Goal: Transaction & Acquisition: Purchase product/service

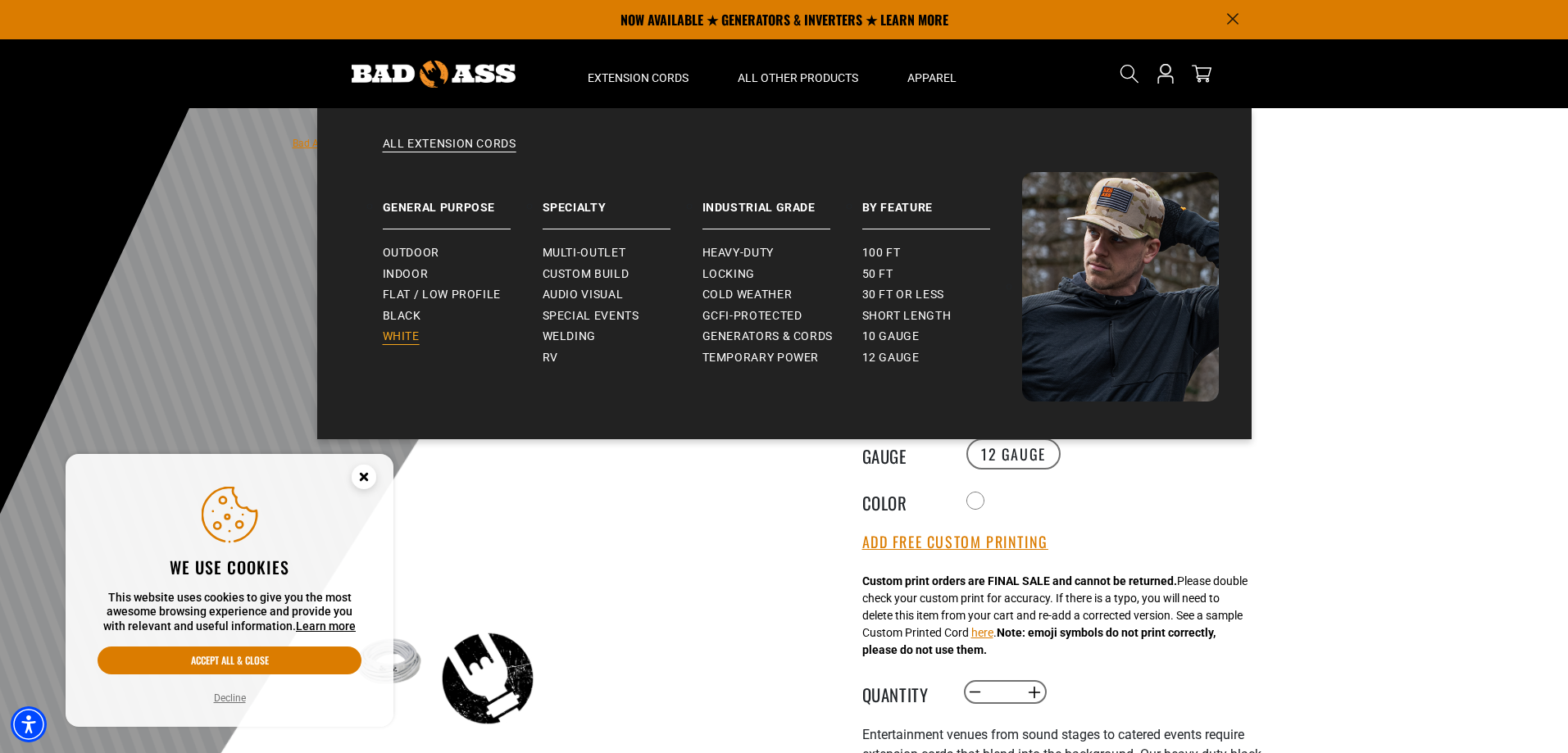
click at [410, 341] on span "White" at bounding box center [400, 336] width 37 height 14
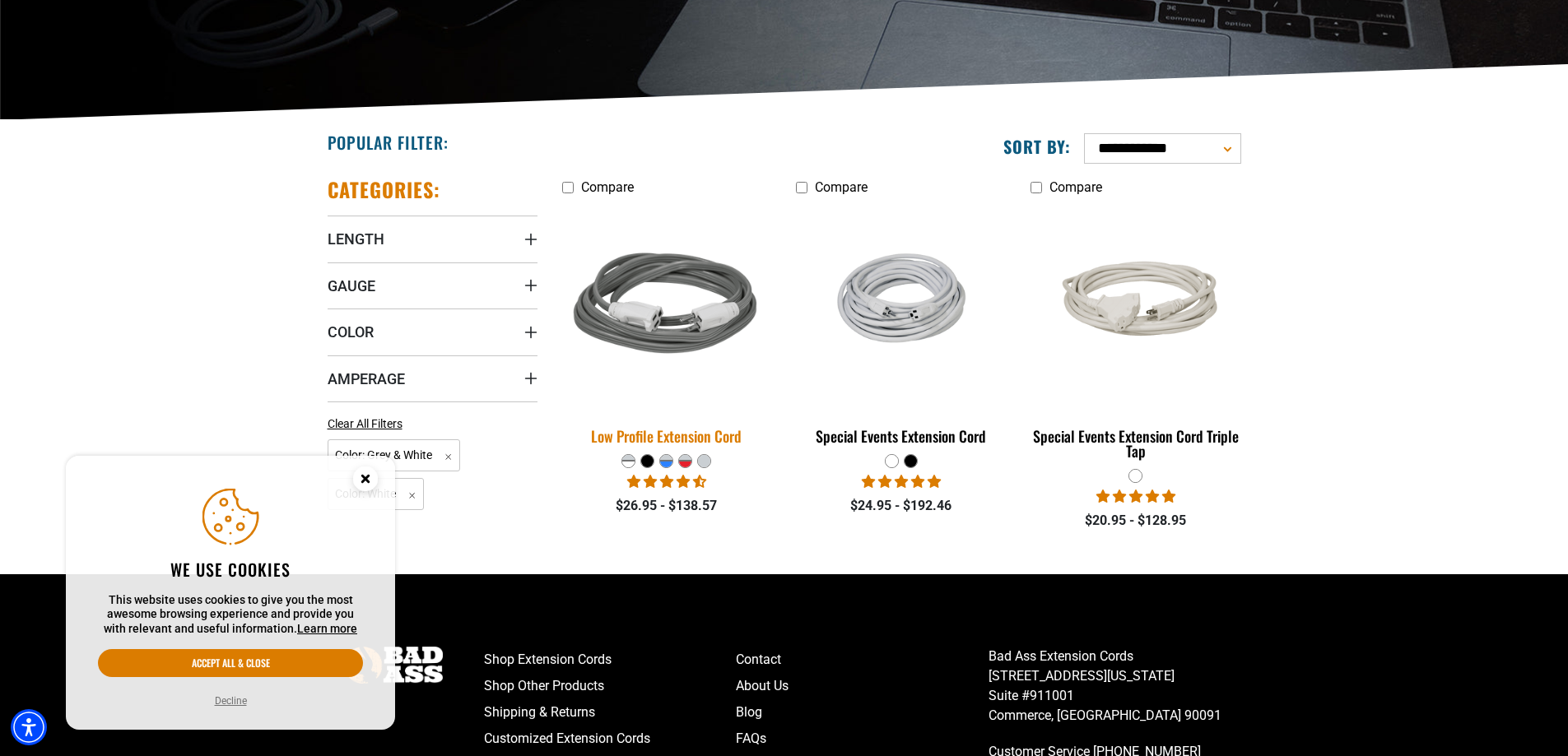
scroll to position [329, 0]
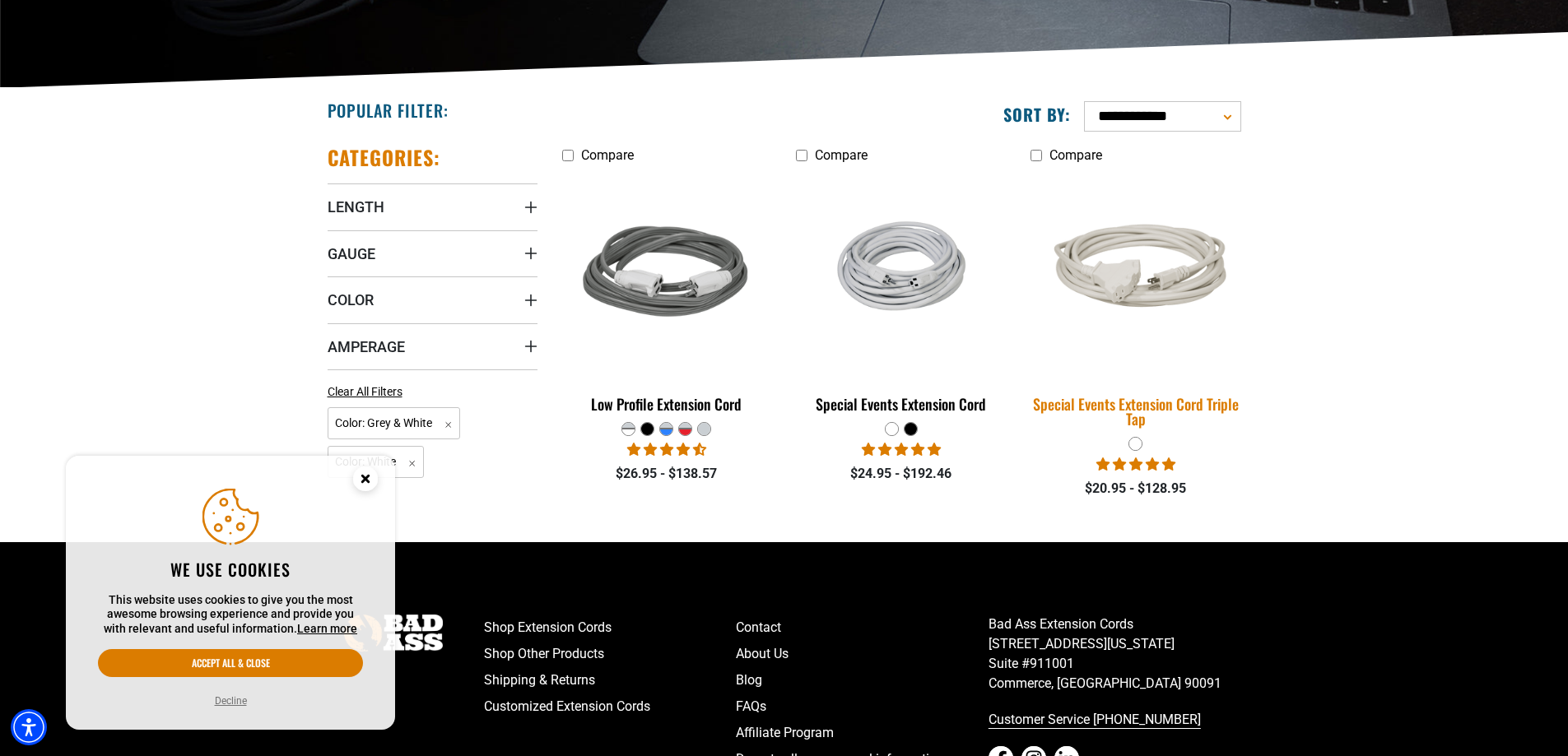
click at [1150, 286] on img at bounding box center [1136, 275] width 230 height 141
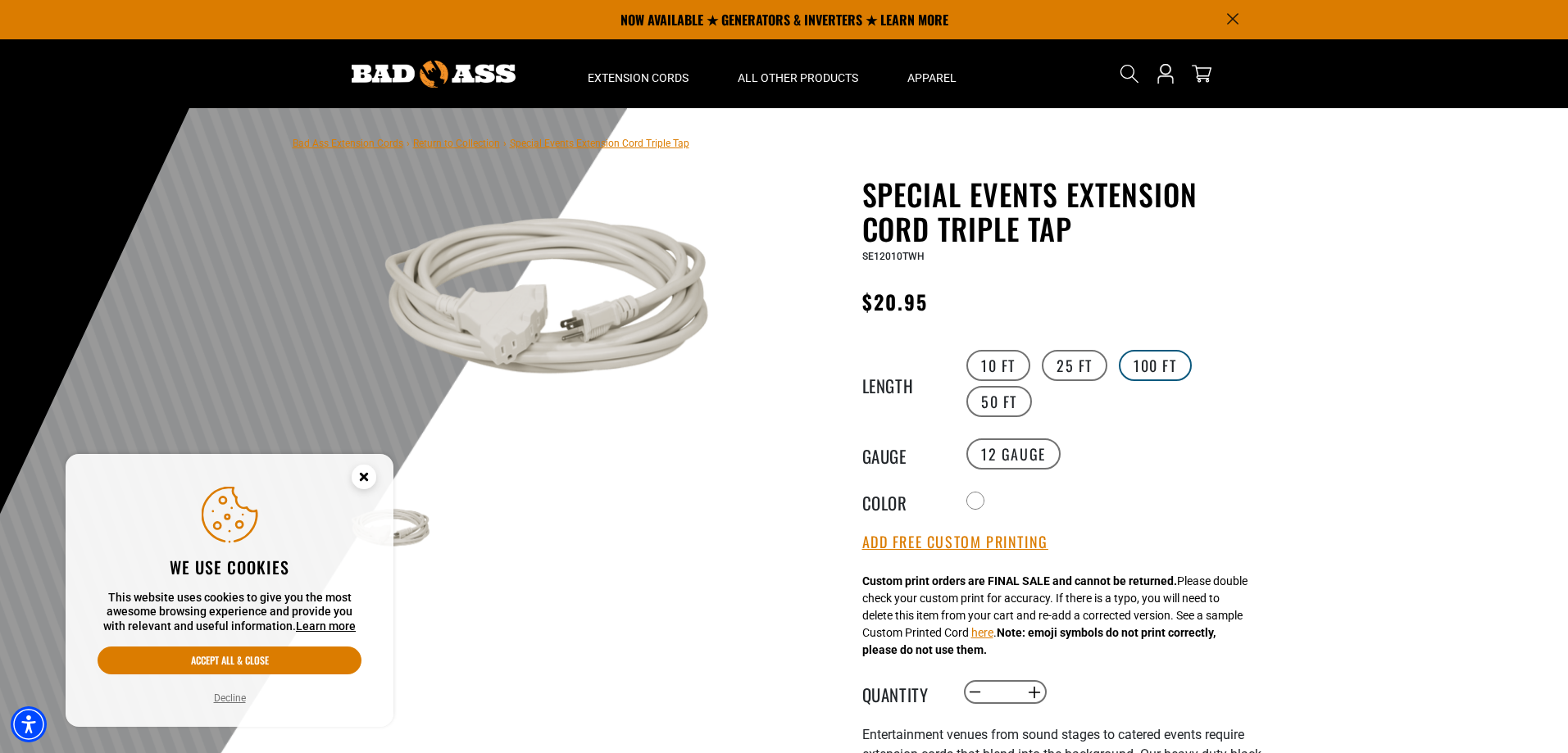
click at [1148, 368] on label "100 FT" at bounding box center [1154, 365] width 73 height 31
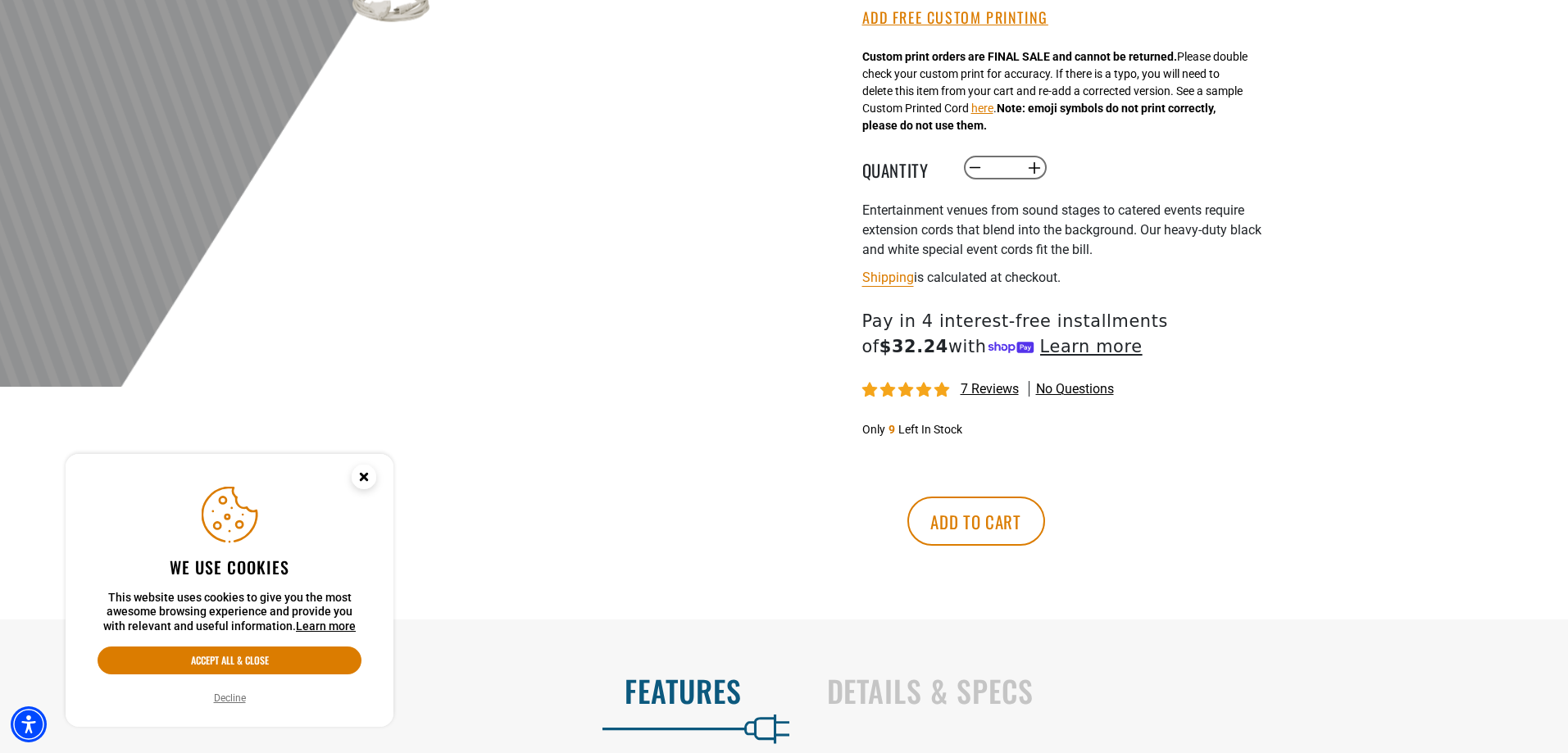
scroll to position [656, 0]
